Goal: Find specific page/section: Find specific page/section

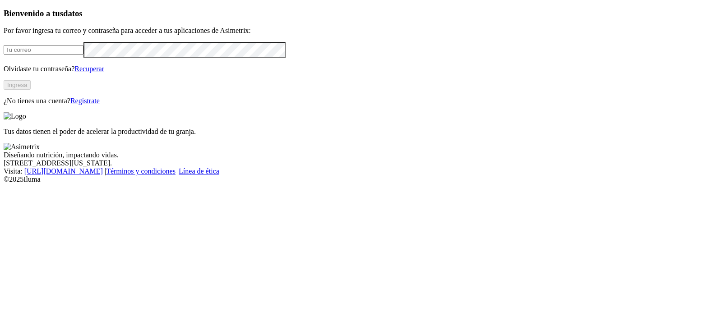
type input "[PERSON_NAME][EMAIL_ADDRESS][PERSON_NAME][DOMAIN_NAME]"
click at [31, 90] on button "Ingresa" at bounding box center [17, 84] width 27 height 9
